Goal: Task Accomplishment & Management: Complete application form

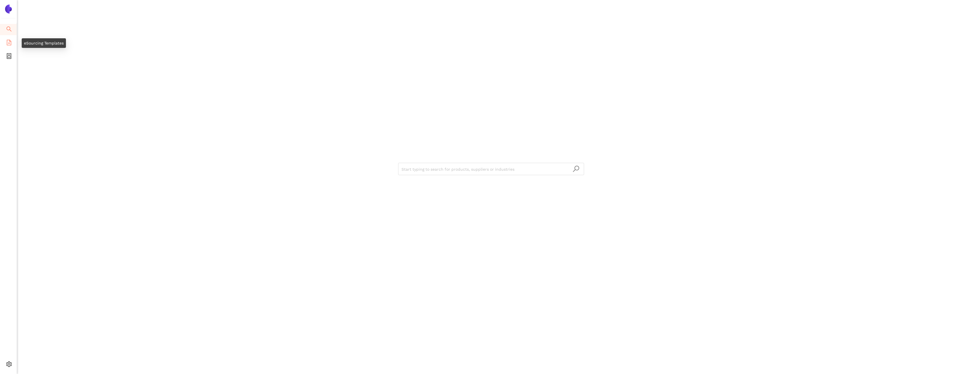
click at [10, 41] on icon "file-add" at bounding box center [9, 43] width 6 height 6
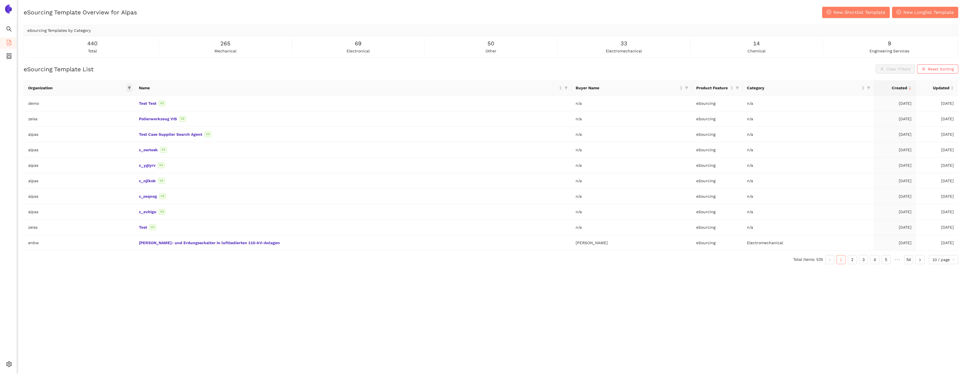
click at [131, 88] on icon "filter" at bounding box center [129, 88] width 3 height 3
click at [125, 102] on input "text" at bounding box center [120, 100] width 46 height 6
type input "porsc"
click at [115, 110] on span "porsche" at bounding box center [113, 113] width 49 height 6
checkbox input "true"
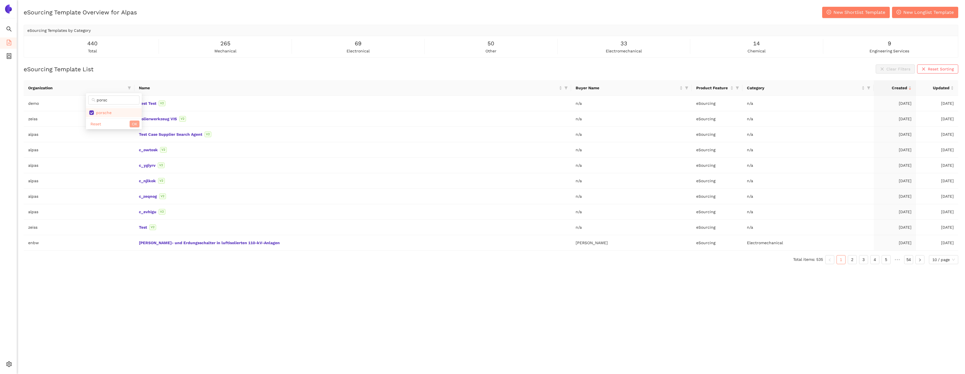
click at [131, 123] on button "OK" at bounding box center [135, 124] width 10 height 7
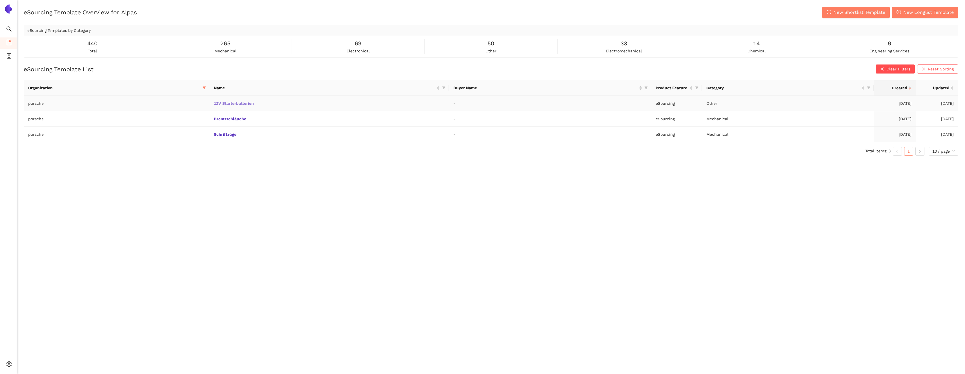
click at [0, 0] on link "12V Starterbatterien" at bounding box center [0, 0] width 0 height 0
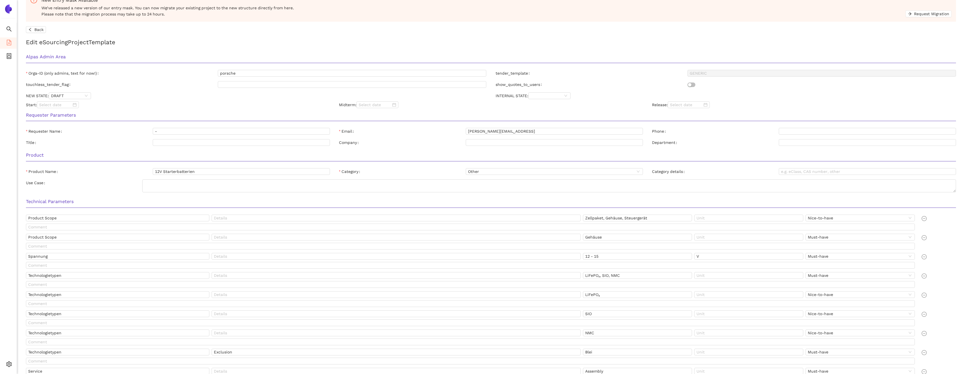
scroll to position [137, 0]
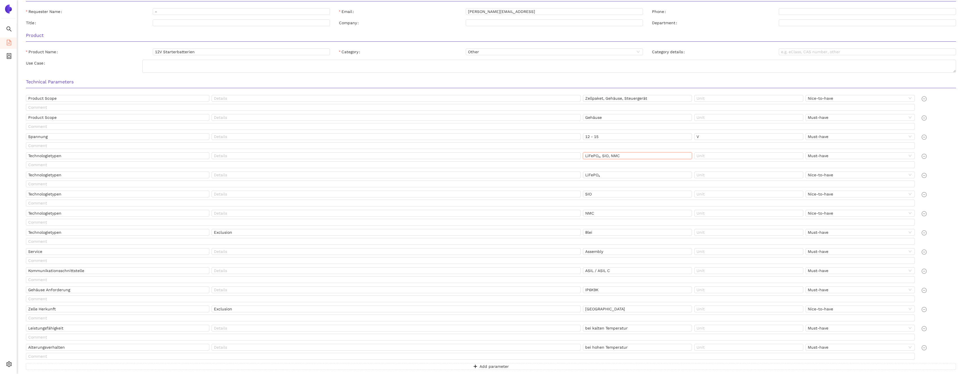
drag, startPoint x: 585, startPoint y: 155, endPoint x: 600, endPoint y: 156, distance: 14.9
click at [404, 156] on input "LiFePO₄, SIO, NMC" at bounding box center [637, 155] width 109 height 7
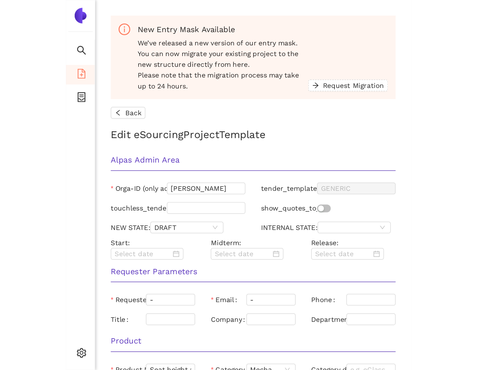
scroll to position [239, 0]
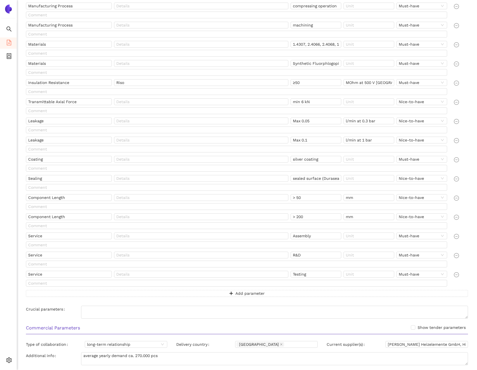
scroll to position [433, 0]
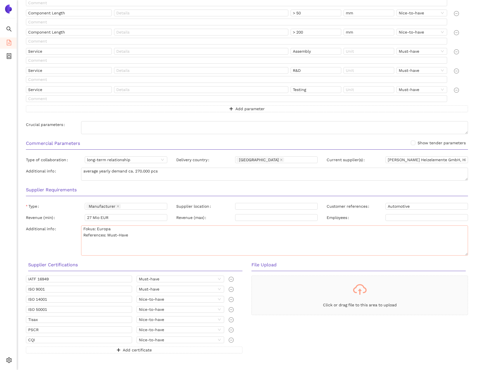
drag, startPoint x: 464, startPoint y: 236, endPoint x: 465, endPoint y: 253, distance: 17.2
click at [465, 253] on textarea "Fokus: Europa References: Must-Have" at bounding box center [274, 240] width 387 height 30
